Goal: Information Seeking & Learning: Find specific fact

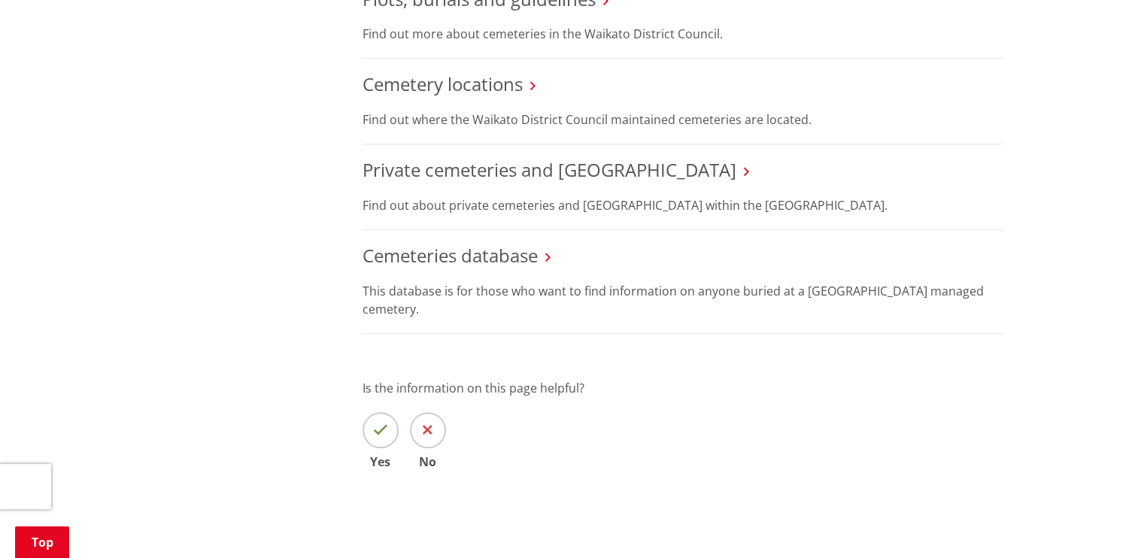
scroll to position [602, 0]
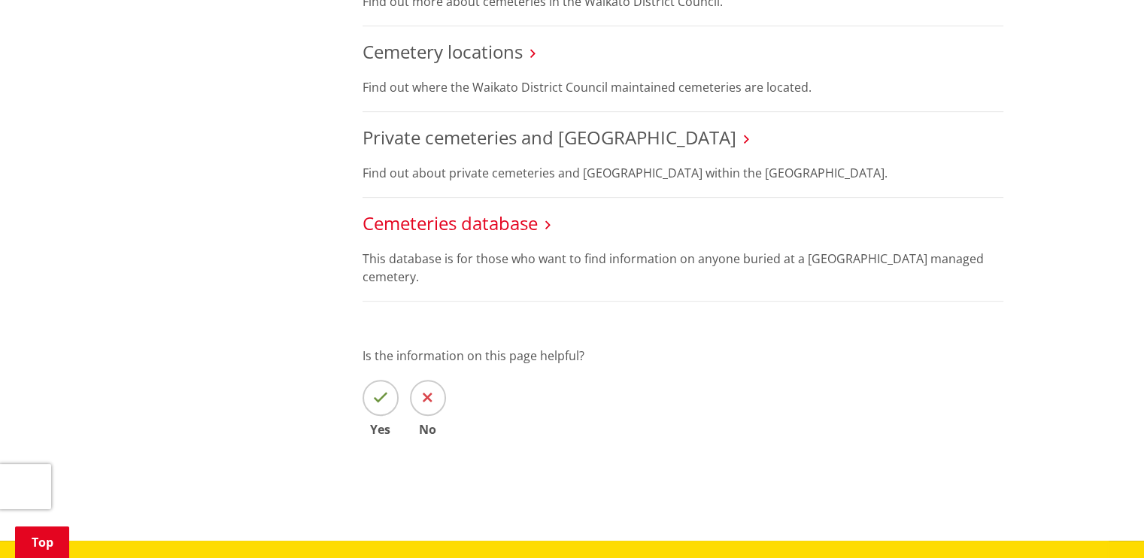
click at [457, 223] on link "Cemeteries database" at bounding box center [449, 223] width 175 height 25
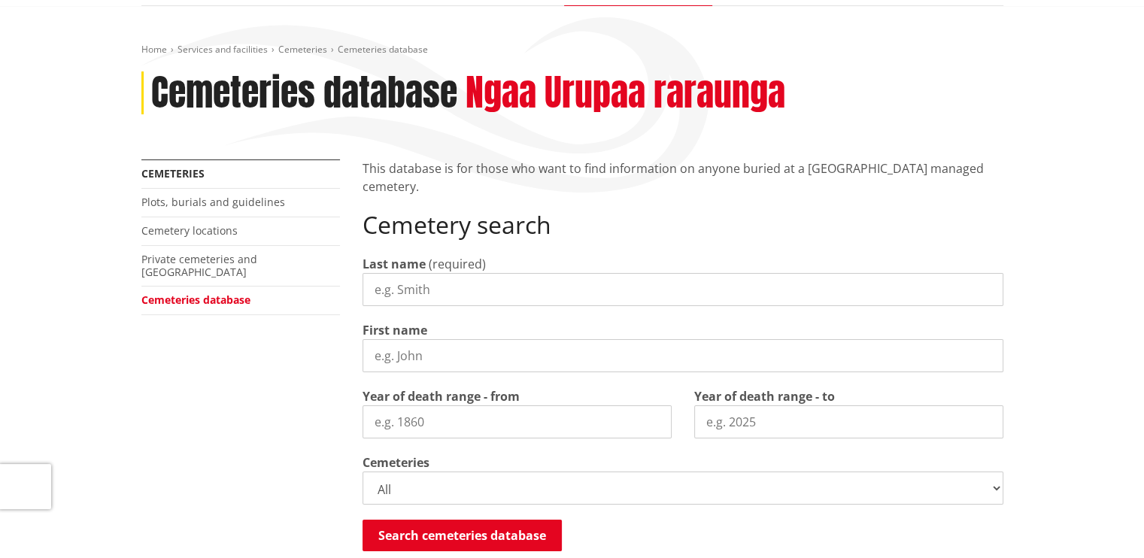
scroll to position [150, 0]
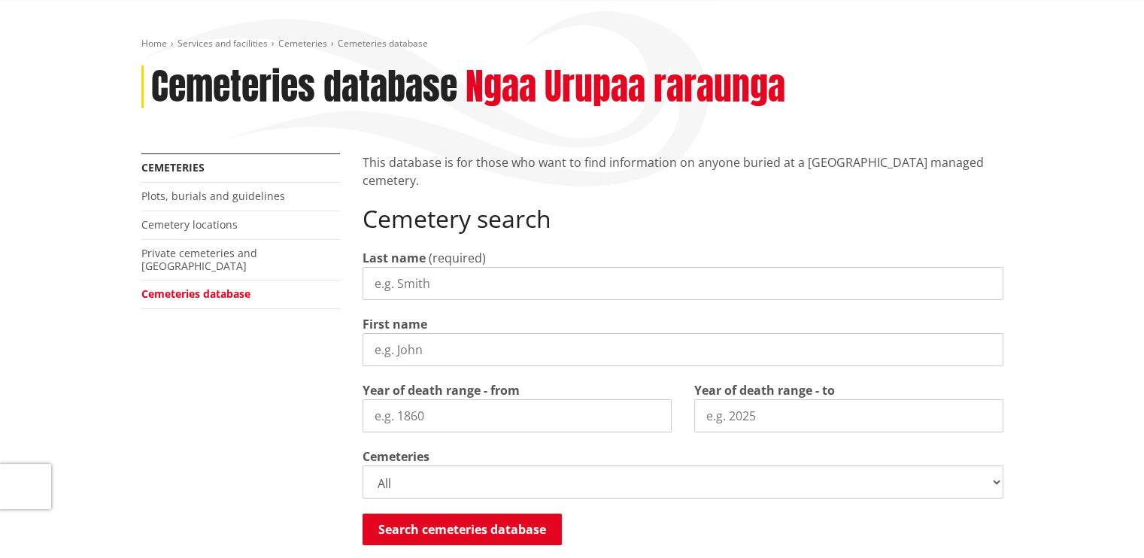
click at [388, 281] on input "Last name" at bounding box center [682, 283] width 641 height 33
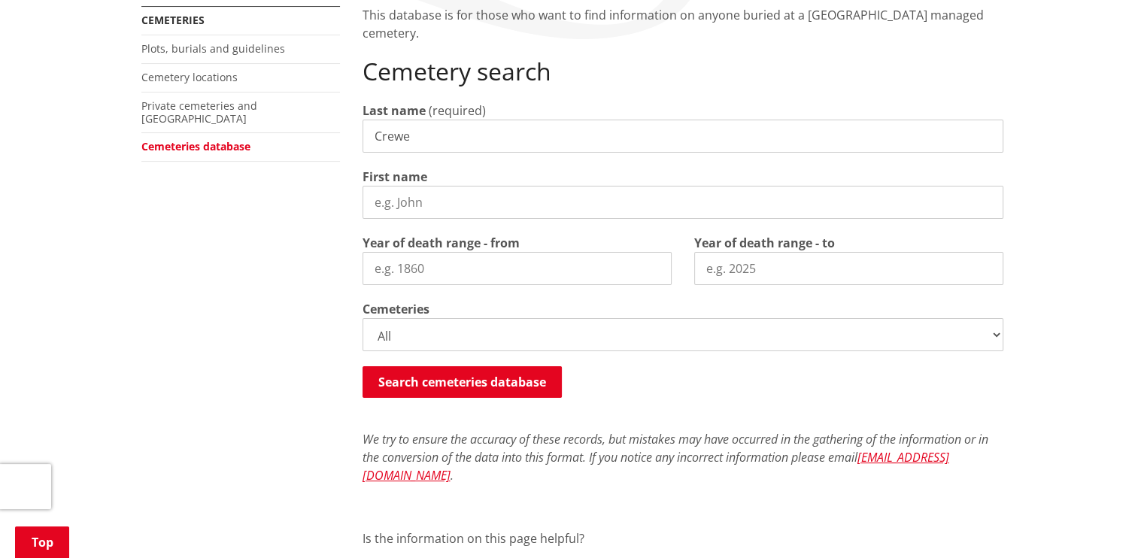
scroll to position [301, 0]
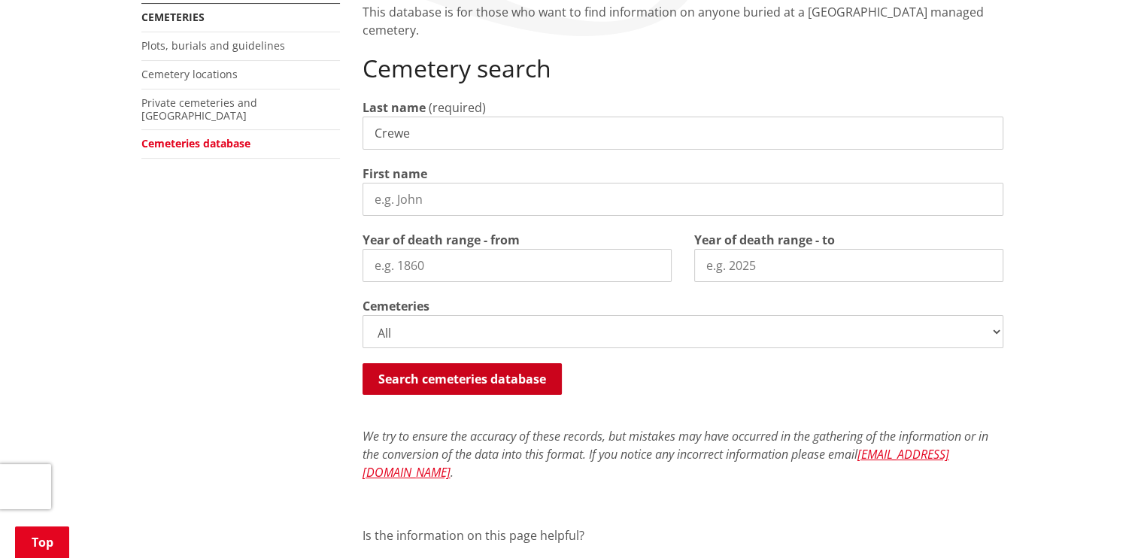
type input "Crewe"
click at [454, 381] on button "Search cemeteries database" at bounding box center [461, 379] width 199 height 32
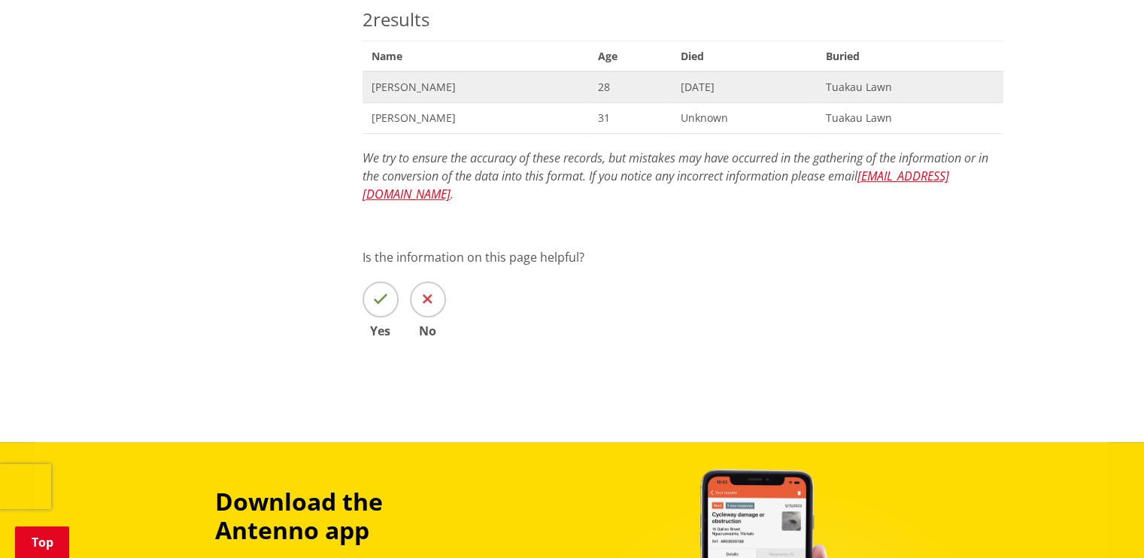
scroll to position [727, 0]
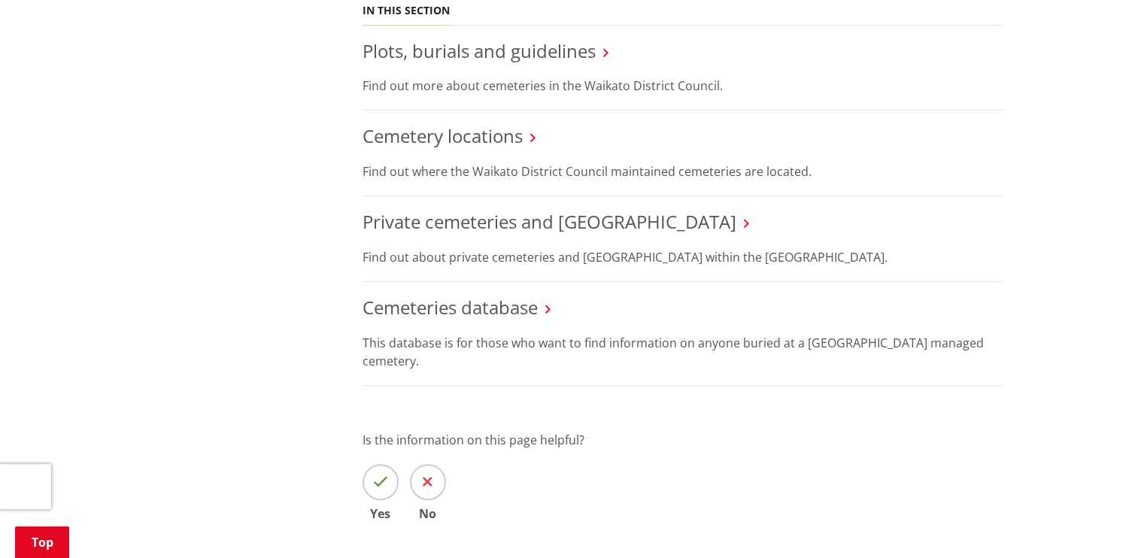
scroll to position [526, 0]
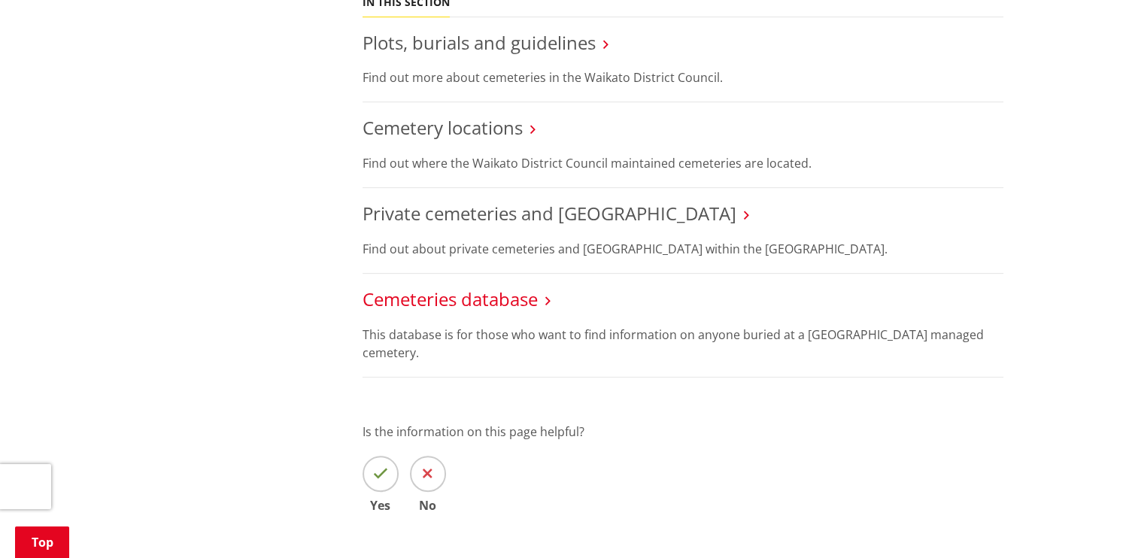
click at [457, 297] on link "Cemeteries database" at bounding box center [449, 299] width 175 height 25
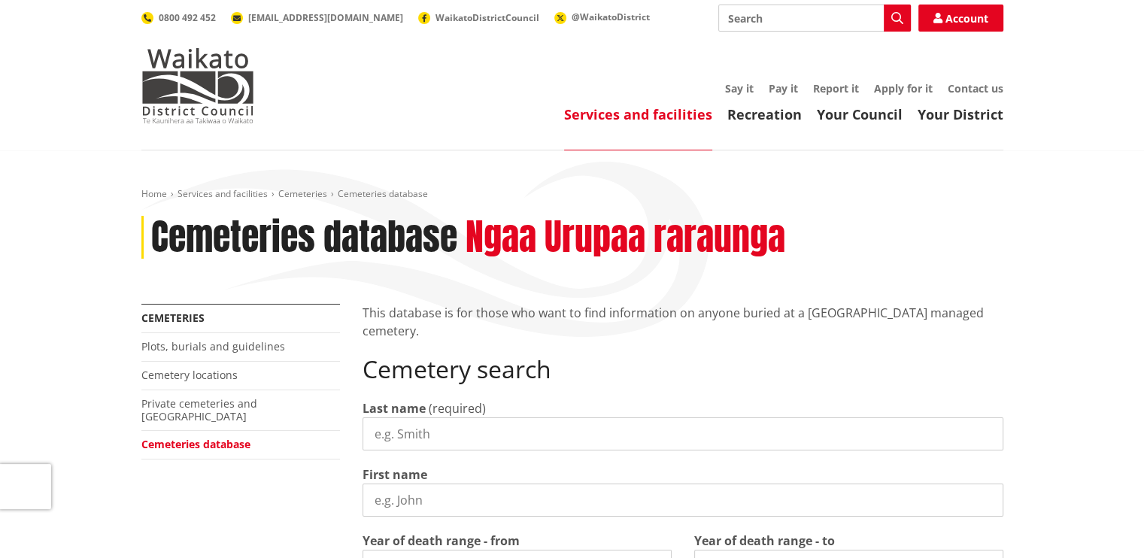
scroll to position [226, 0]
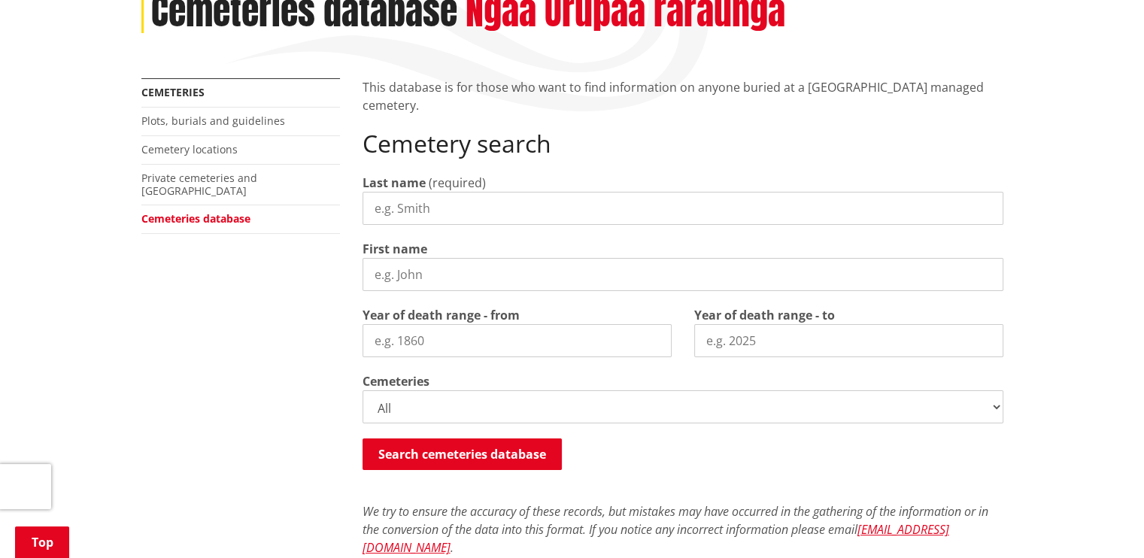
click at [393, 216] on input "Last name" at bounding box center [682, 208] width 641 height 33
type input "Crewe"
click at [395, 273] on input "First name" at bounding box center [682, 274] width 641 height 33
type input "Jeanette"
click at [449, 450] on button "Search cemeteries database" at bounding box center [461, 454] width 199 height 32
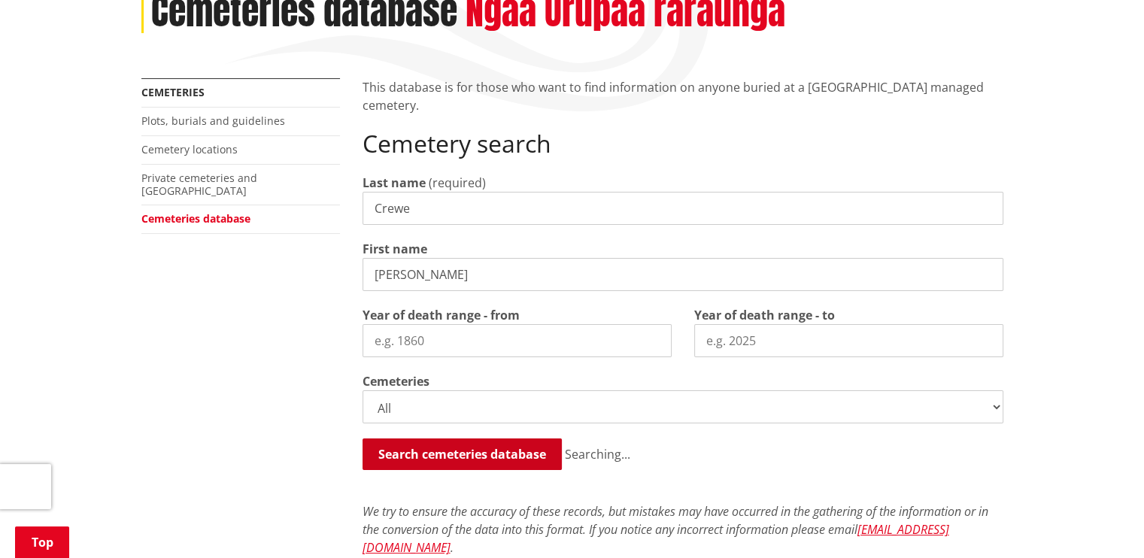
scroll to position [727, 0]
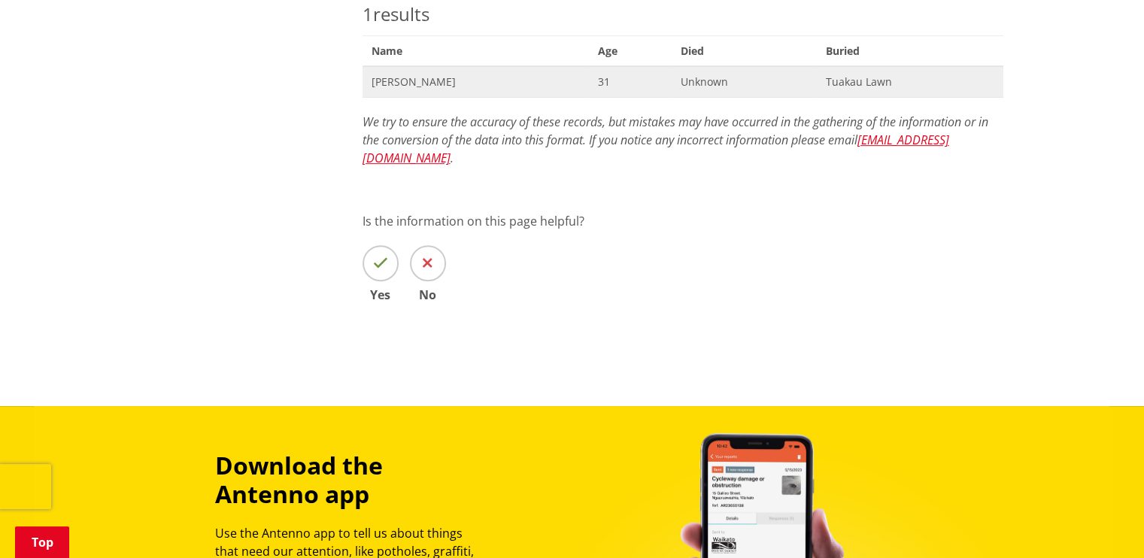
click at [874, 80] on span "Tuakau Lawn" at bounding box center [910, 81] width 168 height 15
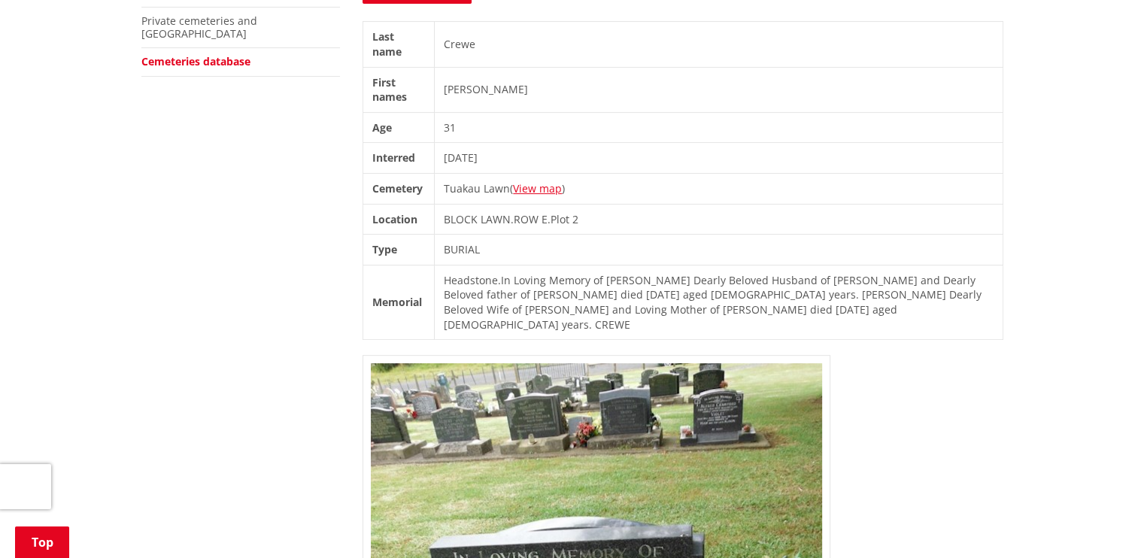
scroll to position [376, 0]
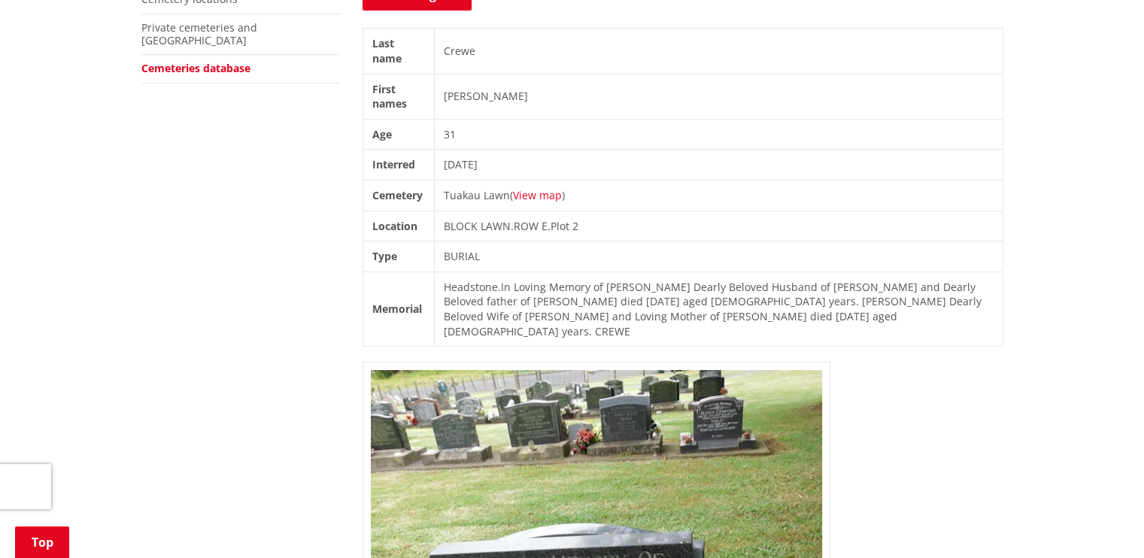
click at [541, 195] on link "View map" at bounding box center [537, 195] width 49 height 14
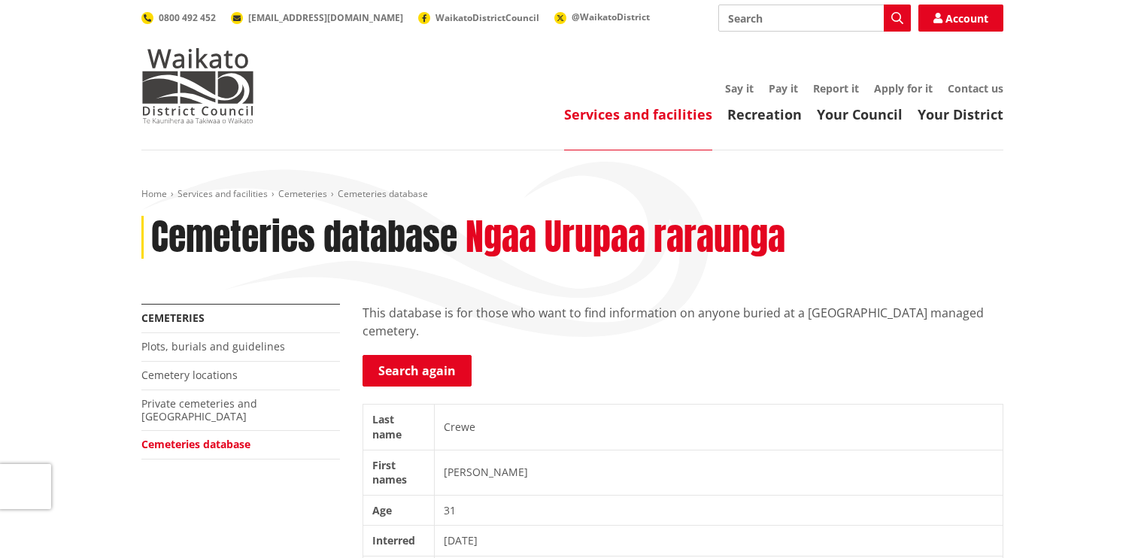
scroll to position [376, 0]
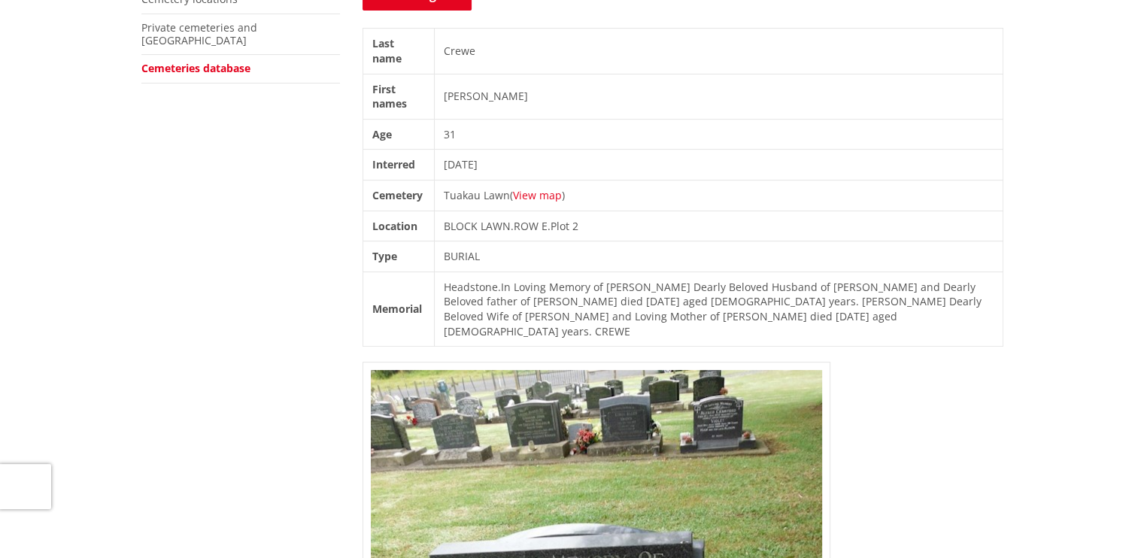
click at [533, 195] on link "View map" at bounding box center [537, 195] width 49 height 14
